Goal: Find specific page/section: Find specific page/section

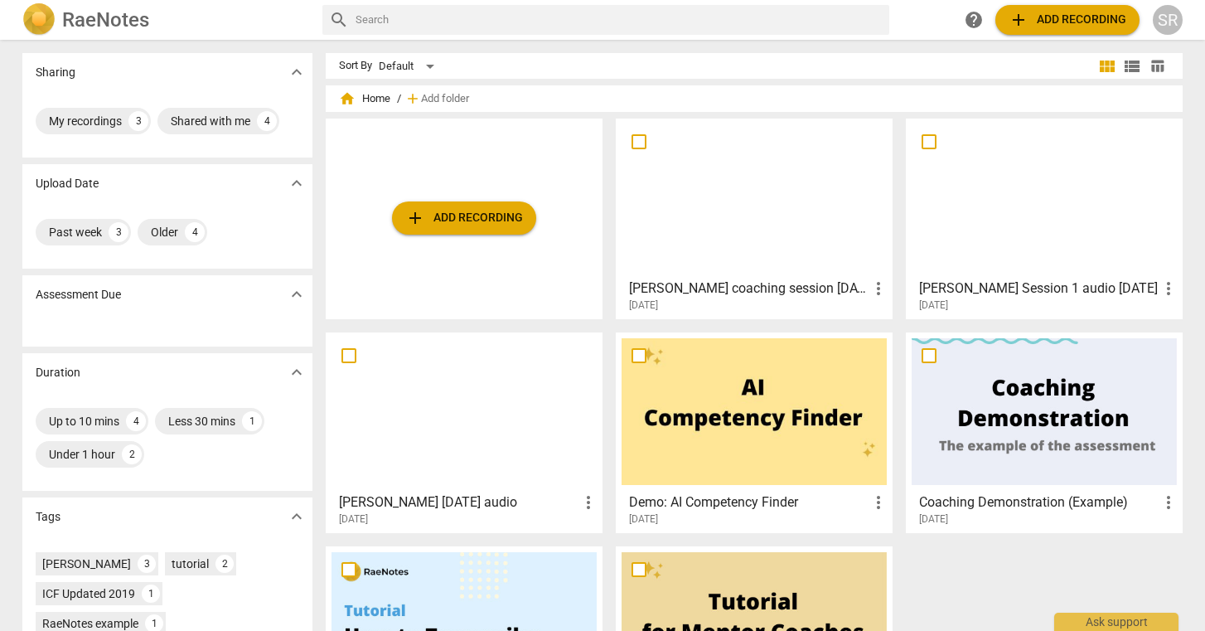
click at [442, 404] on div at bounding box center [464, 411] width 265 height 147
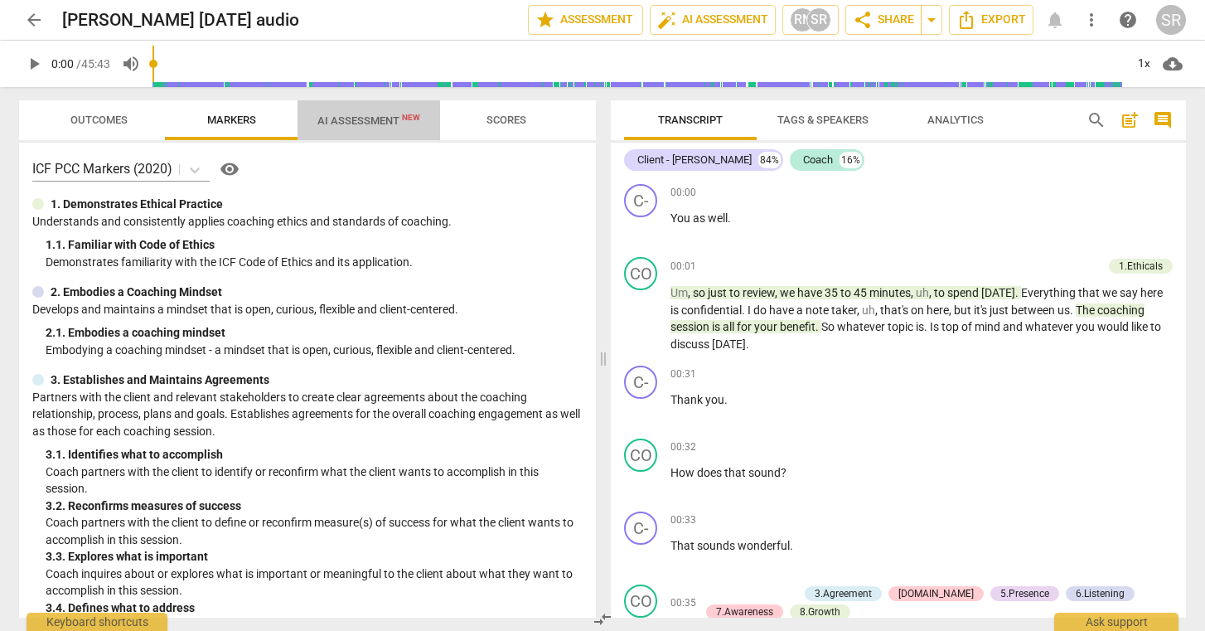
click at [350, 122] on span "AI Assessment New" at bounding box center [368, 120] width 103 height 12
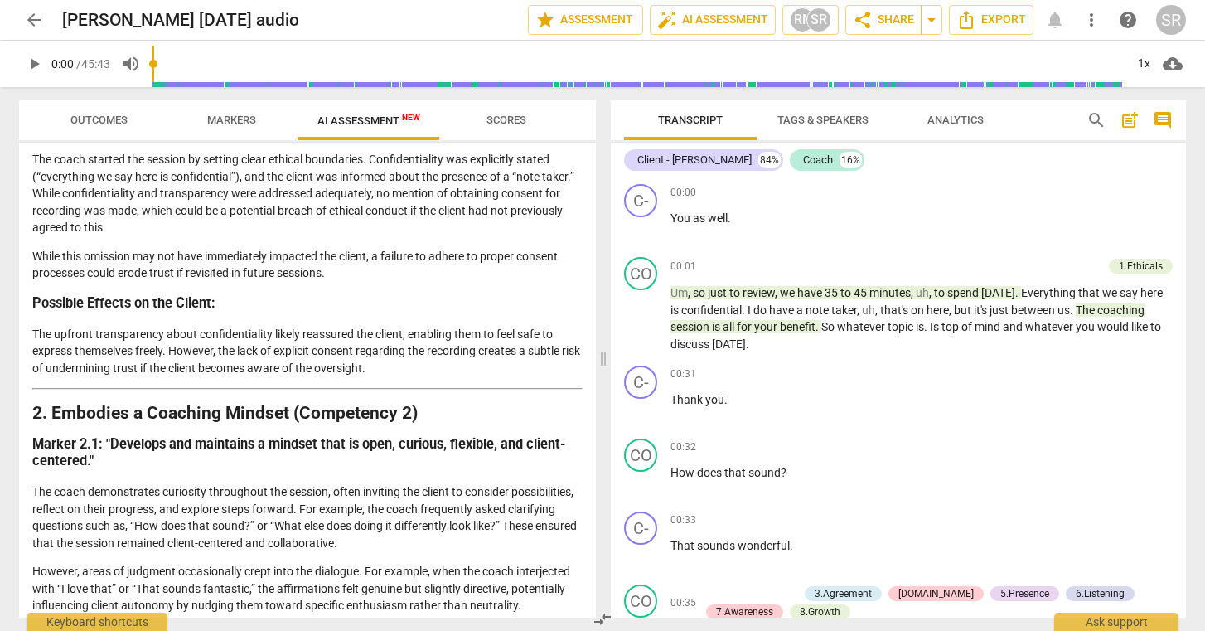
scroll to position [260, 0]
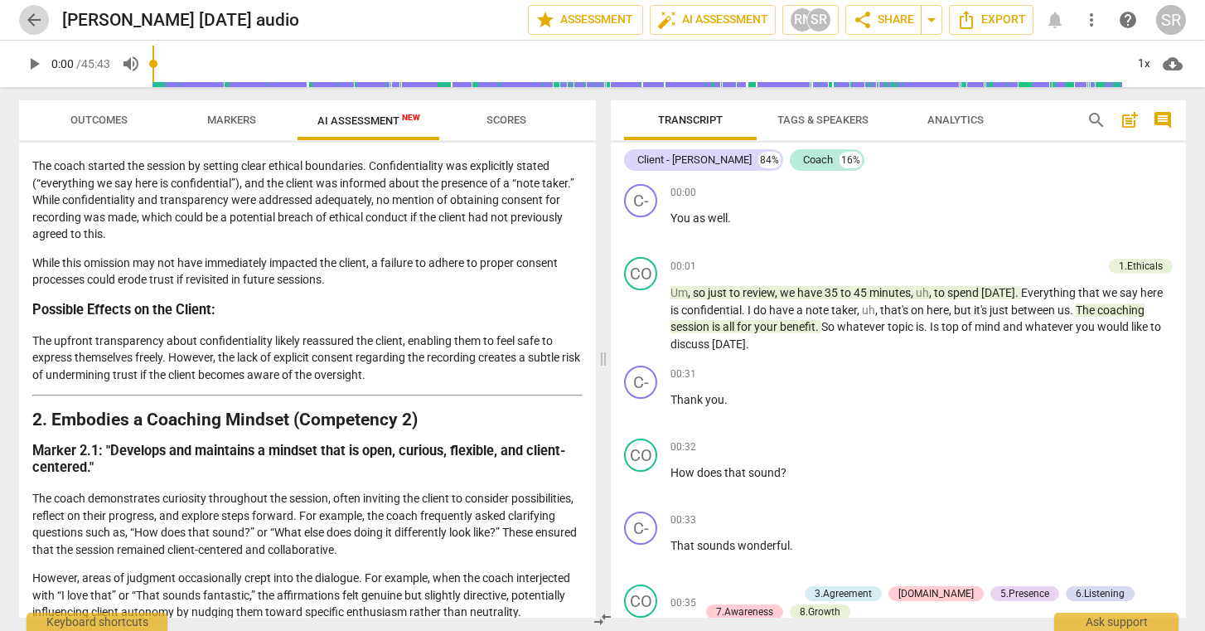
click at [37, 10] on span "arrow_back" at bounding box center [34, 20] width 20 height 20
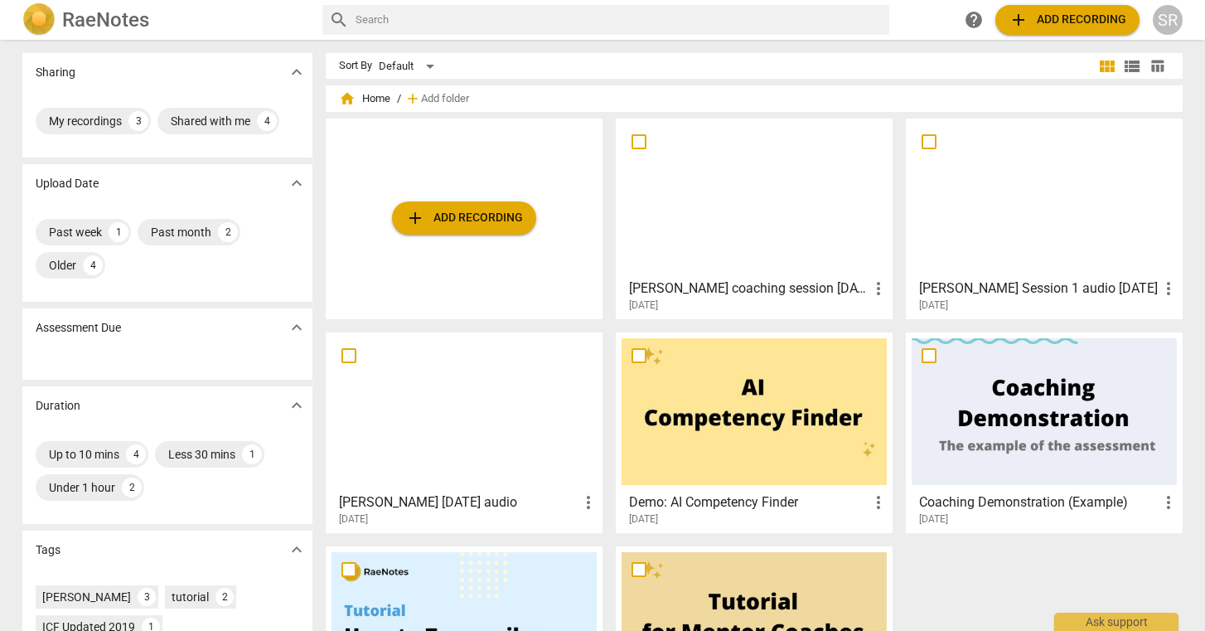
click at [1034, 190] on div at bounding box center [1044, 197] width 265 height 147
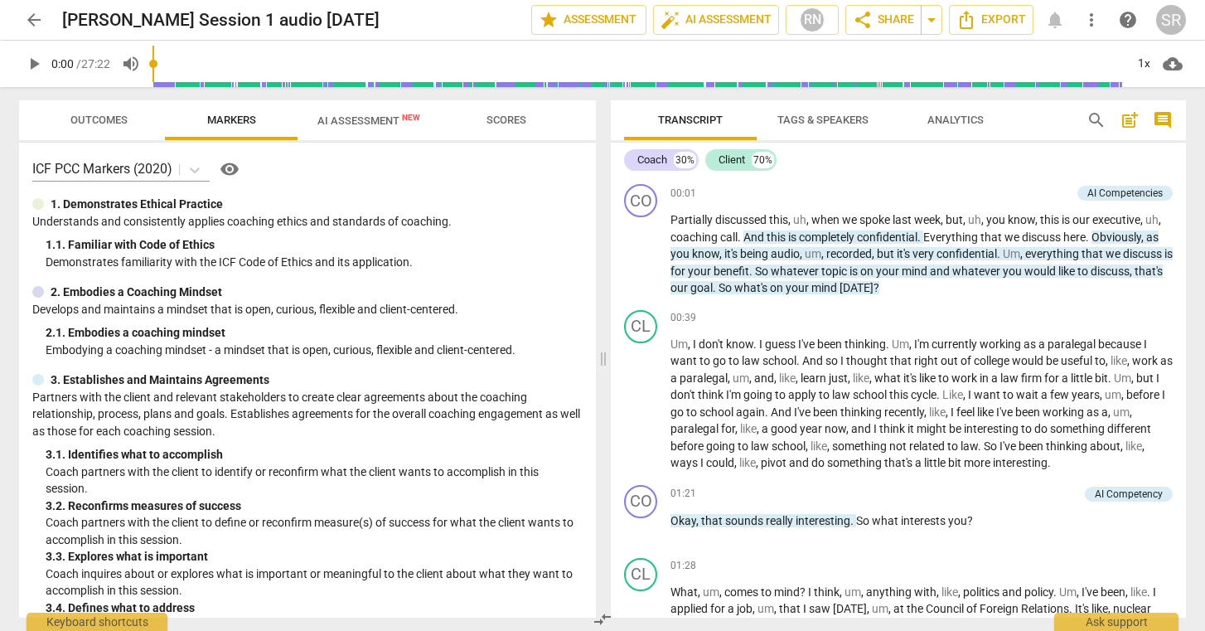
click at [347, 124] on span "AI Assessment New" at bounding box center [368, 120] width 103 height 12
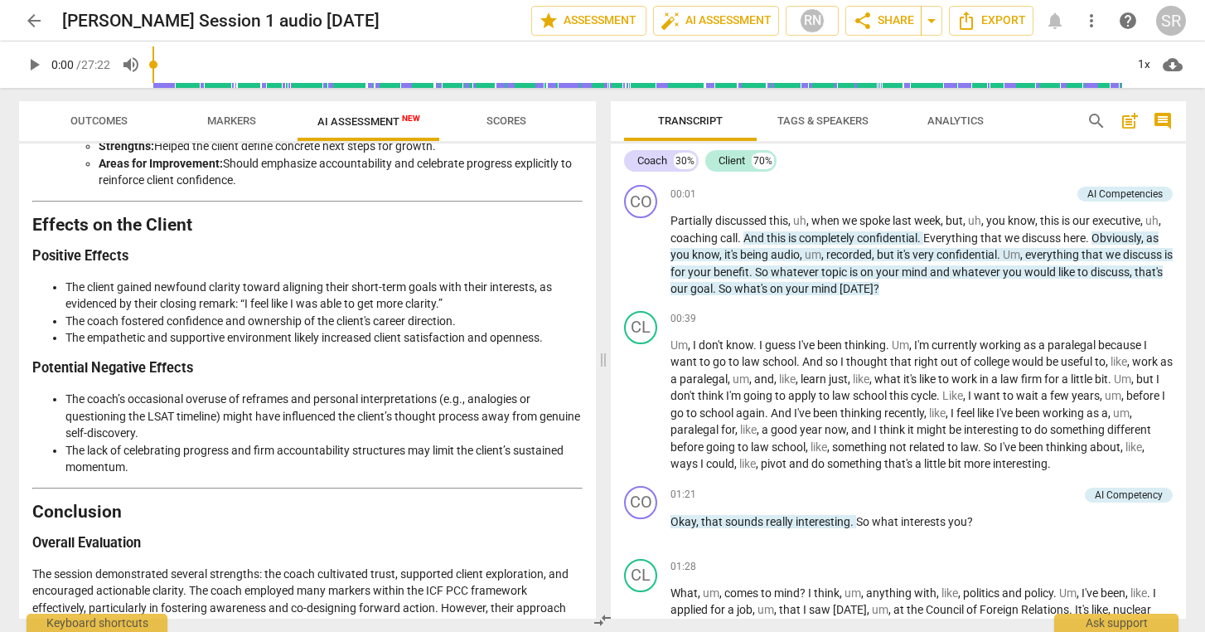
scroll to position [1897, 0]
